Goal: Task Accomplishment & Management: Manage account settings

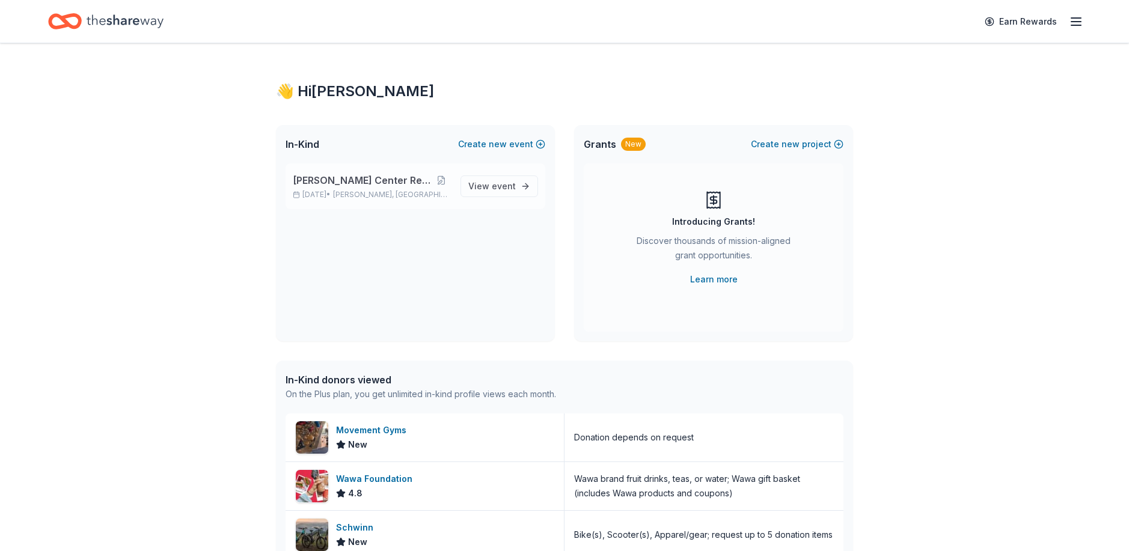
click at [350, 180] on span "[PERSON_NAME] Center Restoration" at bounding box center [362, 180] width 139 height 14
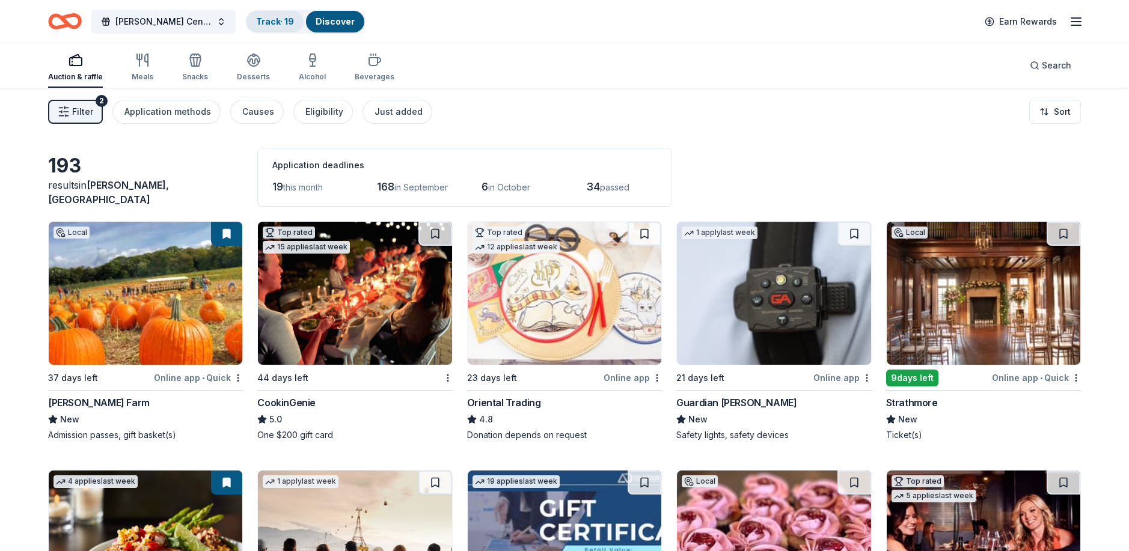
click at [286, 20] on link "Track · 19" at bounding box center [275, 21] width 38 height 10
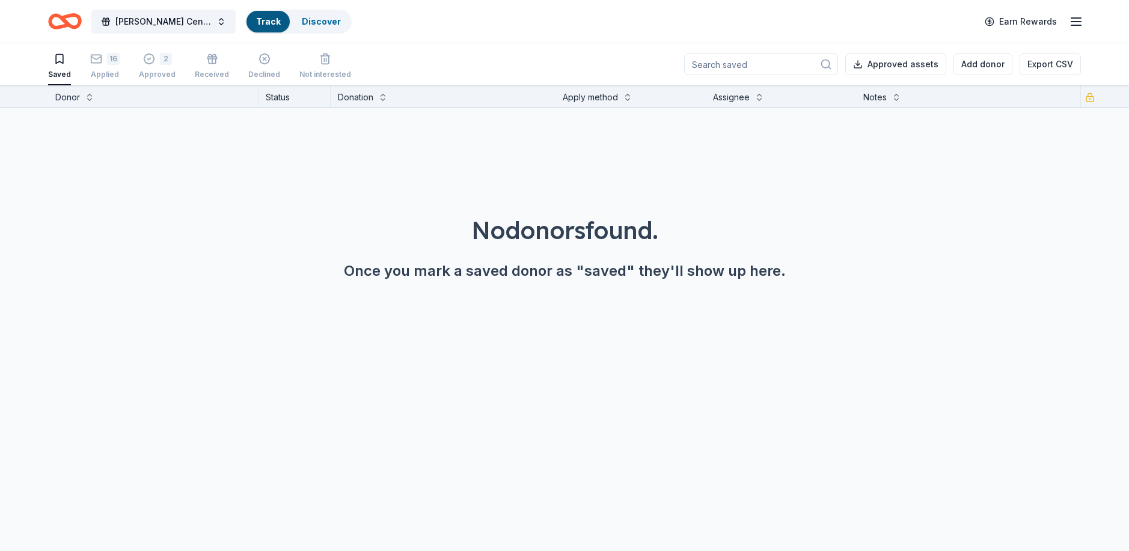
scroll to position [1, 0]
click at [287, 19] on link "Track · 19" at bounding box center [275, 21] width 38 height 10
click at [103, 60] on div "16" at bounding box center [104, 58] width 29 height 12
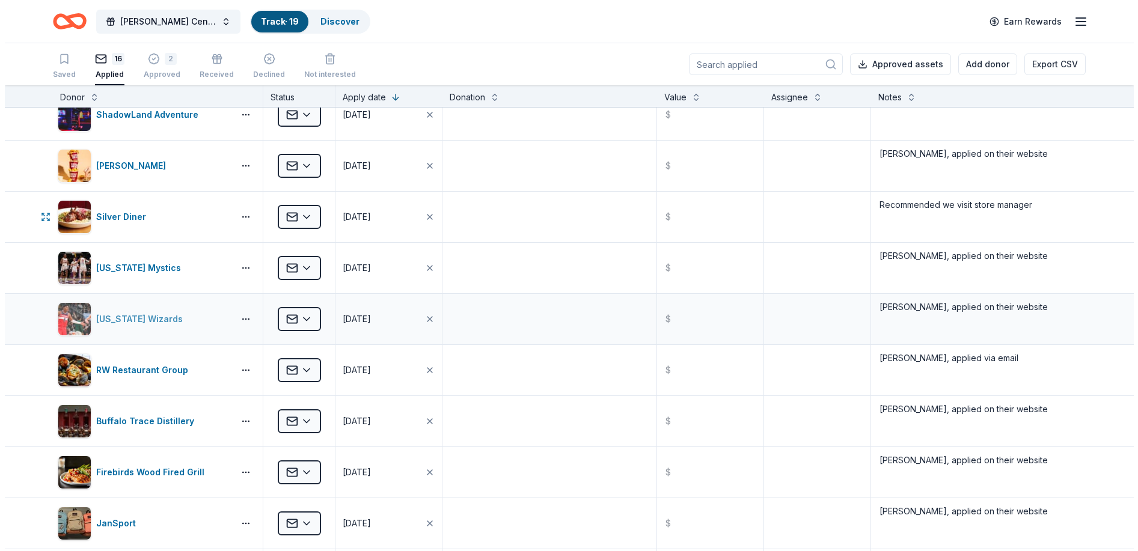
scroll to position [60, 0]
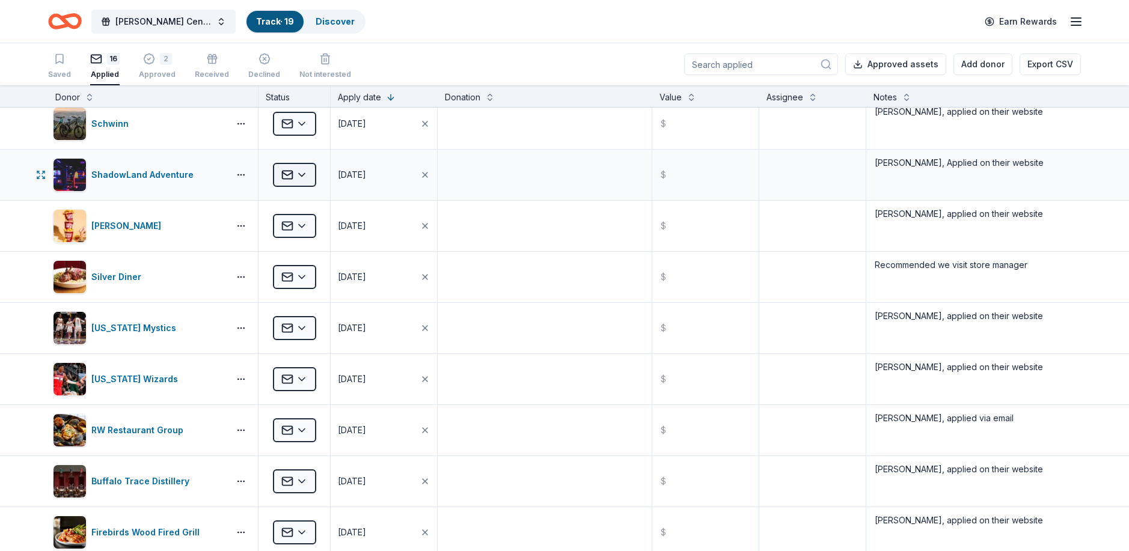
click at [303, 176] on html "[PERSON_NAME] Center Restoration Track · 19 Discover Earn Rewards Saved 16 Appl…" at bounding box center [564, 275] width 1129 height 551
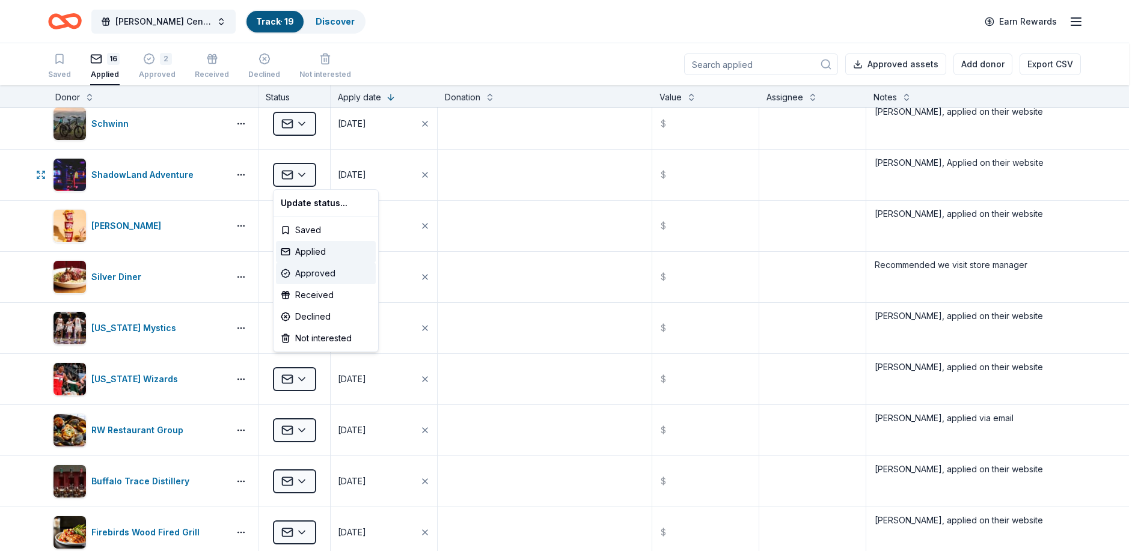
click at [299, 270] on div "Approved" at bounding box center [326, 274] width 100 height 22
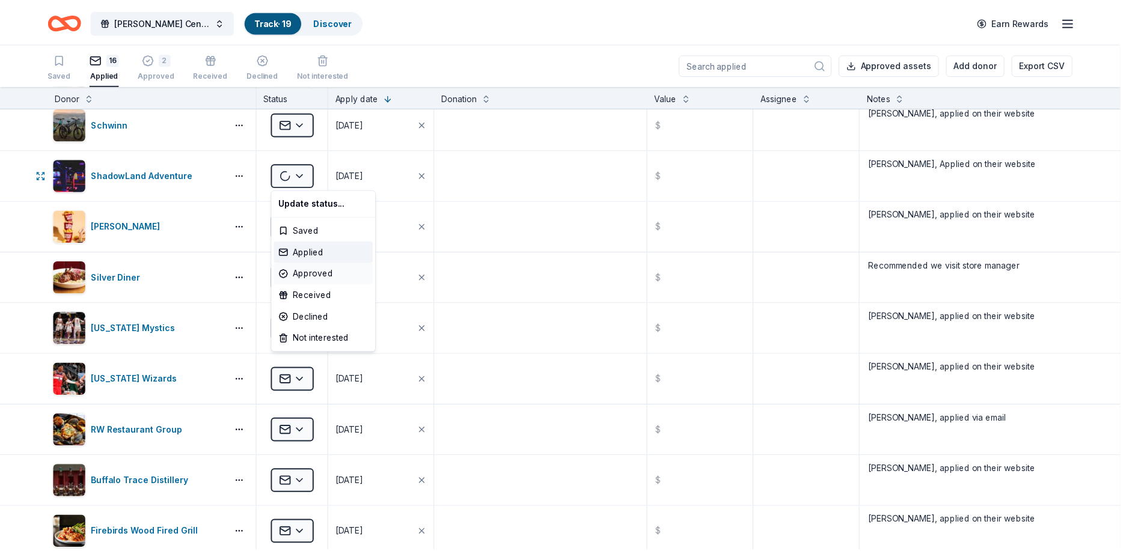
scroll to position [9, 0]
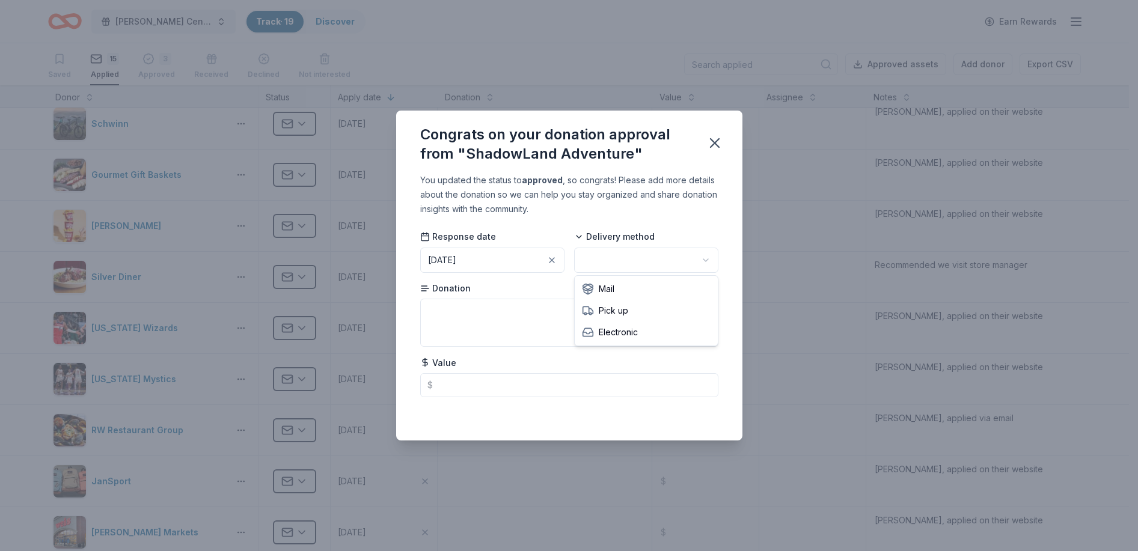
click at [706, 260] on html "[PERSON_NAME] Center Restoration Track · 19 Discover Earn Rewards Saved 15 Appl…" at bounding box center [569, 275] width 1138 height 551
click at [432, 305] on textarea at bounding box center [569, 323] width 298 height 48
type textarea "(4) Free Admission tickets"
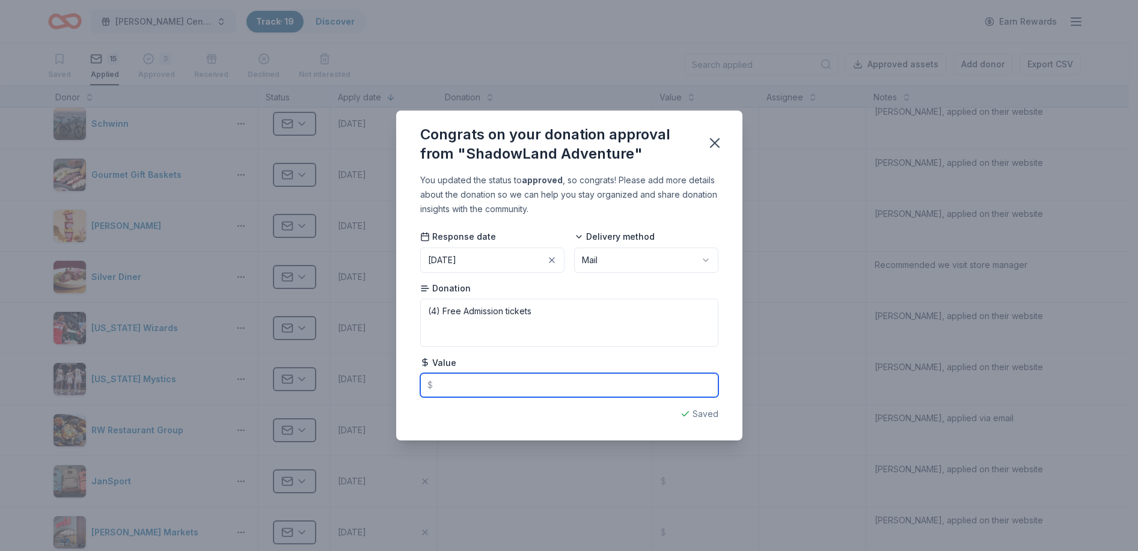
click at [440, 387] on input "text" at bounding box center [569, 385] width 298 height 24
type input "48.00"
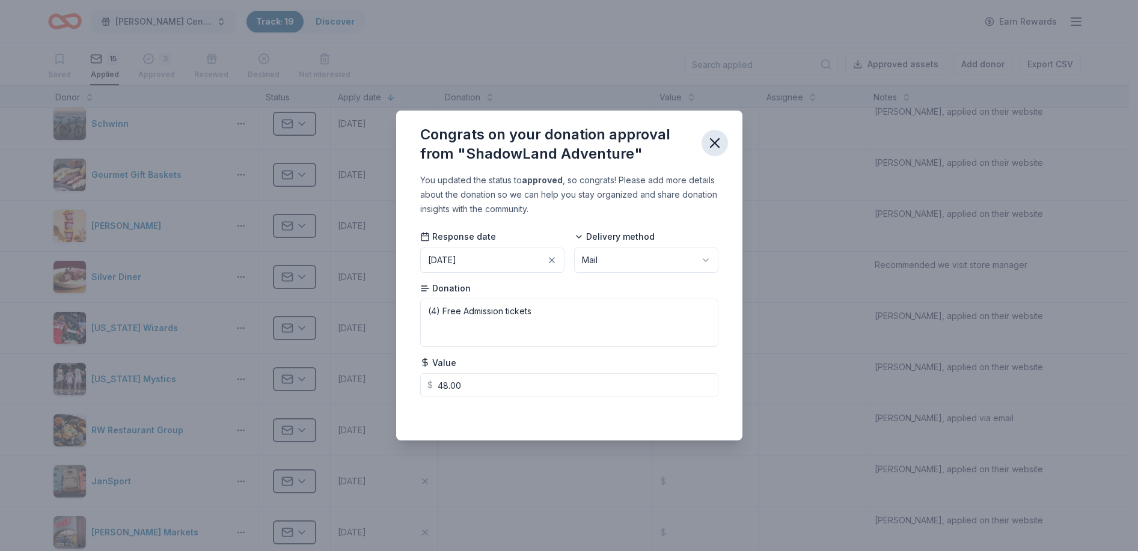
click at [713, 141] on icon "button" at bounding box center [715, 143] width 8 height 8
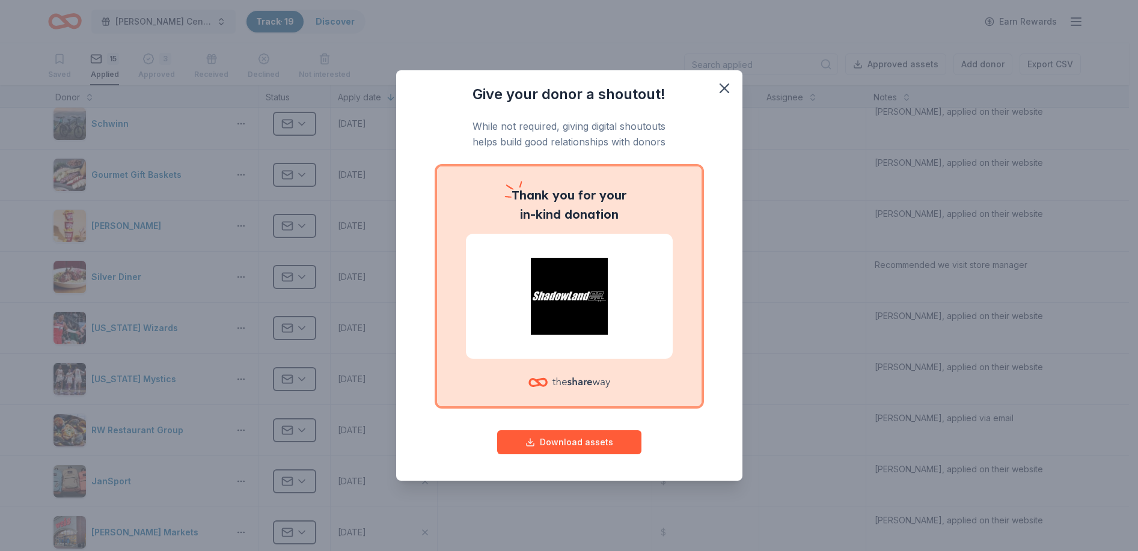
click at [556, 286] on img at bounding box center [569, 296] width 178 height 77
click at [564, 440] on button "Download assets" at bounding box center [569, 443] width 144 height 24
click at [729, 90] on icon "button" at bounding box center [724, 88] width 17 height 17
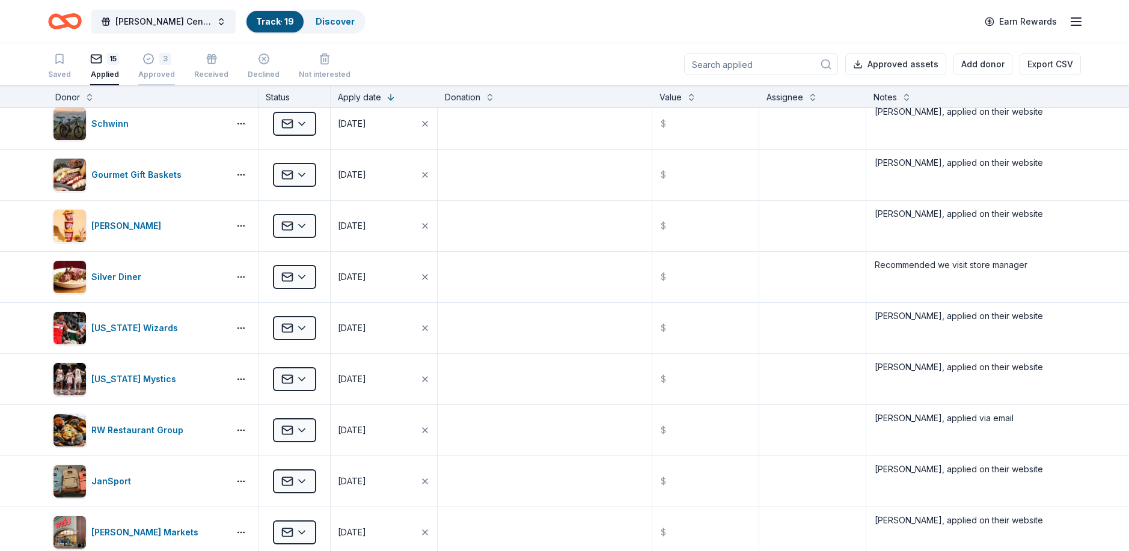
click at [161, 66] on div "3 Approved" at bounding box center [156, 60] width 37 height 26
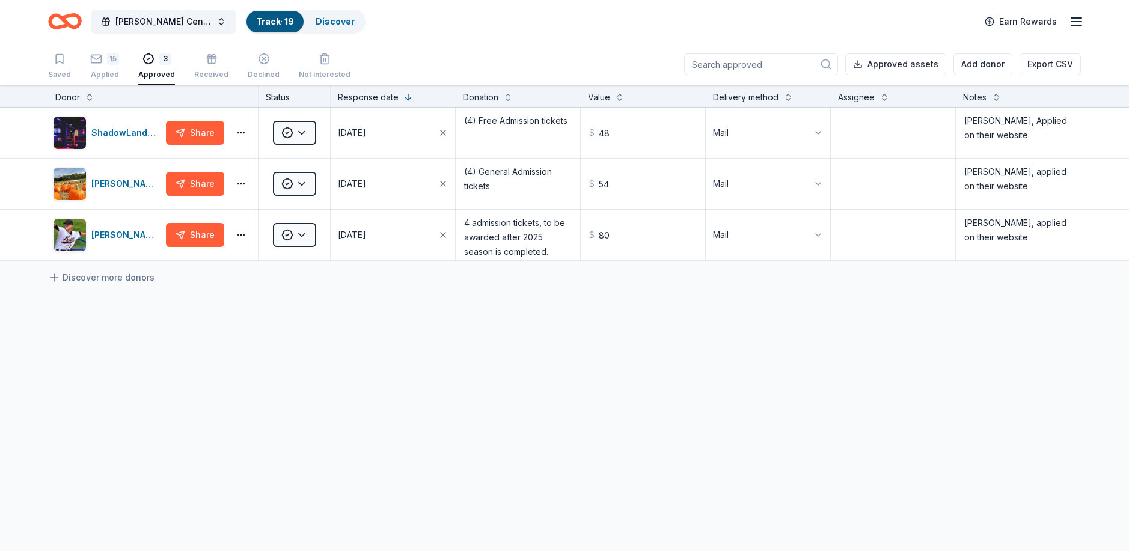
click at [1077, 17] on icon "button" at bounding box center [1076, 21] width 14 height 14
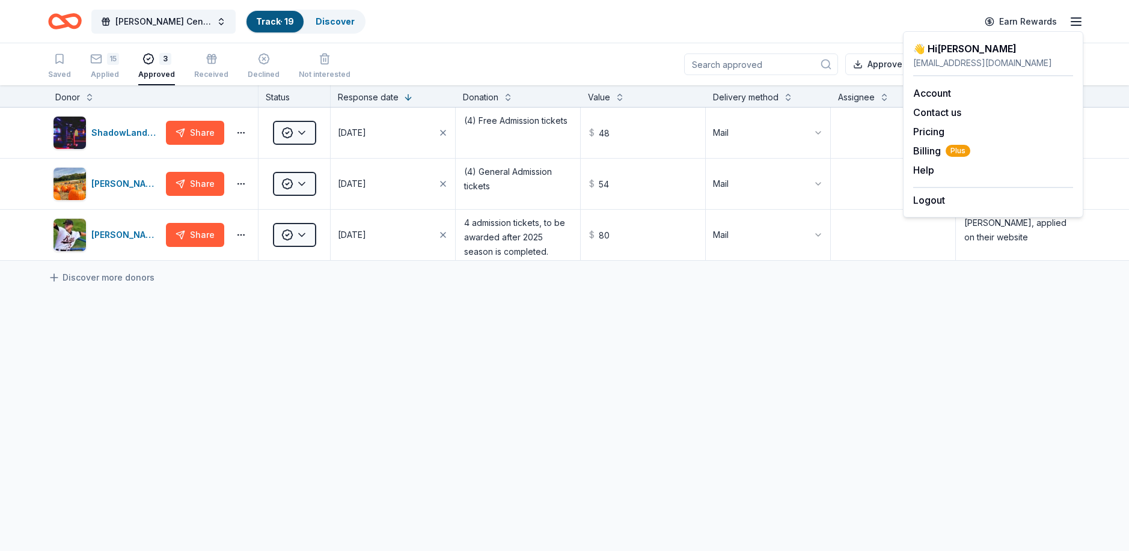
click at [948, 198] on div "Logout" at bounding box center [993, 197] width 160 height 20
drag, startPoint x: 943, startPoint y: 414, endPoint x: 940, endPoint y: 393, distance: 21.9
click at [945, 405] on div "ShadowLand Adventure Share Approved [DATE] (4) Free Admission tickets $ 48 Mail…" at bounding box center [564, 297] width 1129 height 379
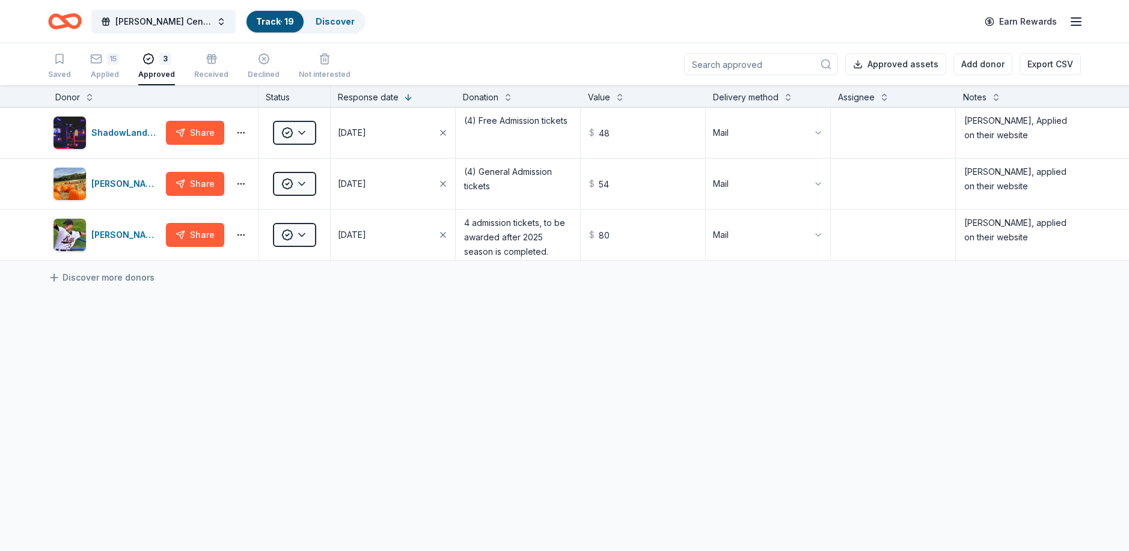
click at [1075, 23] on icon "button" at bounding box center [1076, 21] width 14 height 14
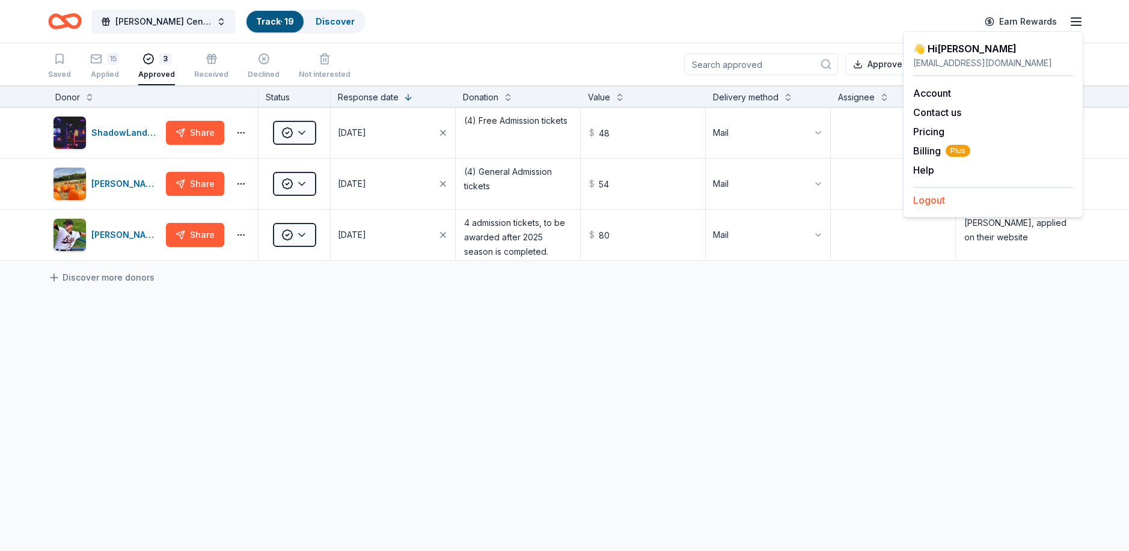
click at [944, 203] on button "Logout" at bounding box center [929, 200] width 32 height 14
